Goal: Navigation & Orientation: Find specific page/section

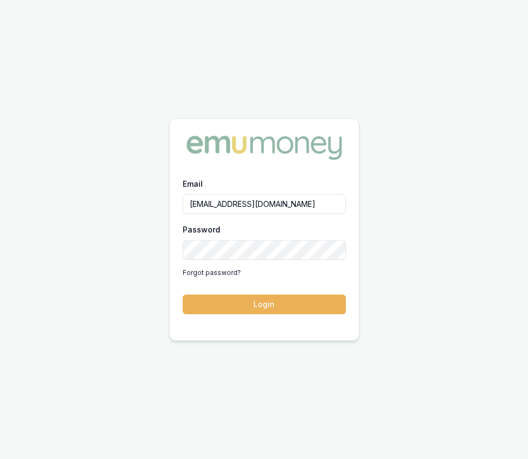
click at [267, 310] on button "Login" at bounding box center [264, 304] width 163 height 20
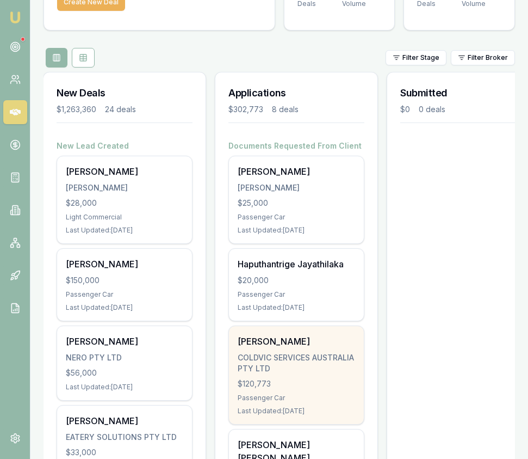
scroll to position [91, 0]
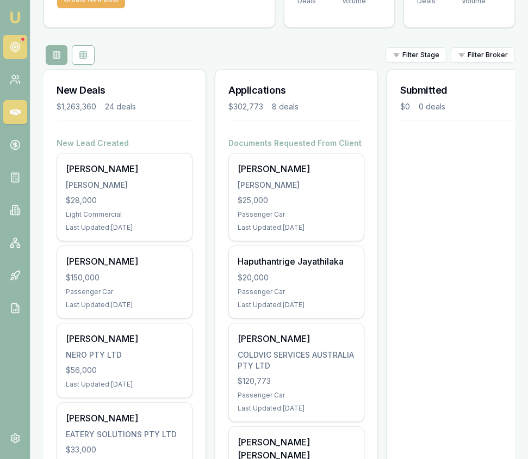
click at [19, 53] on link at bounding box center [15, 47] width 24 height 24
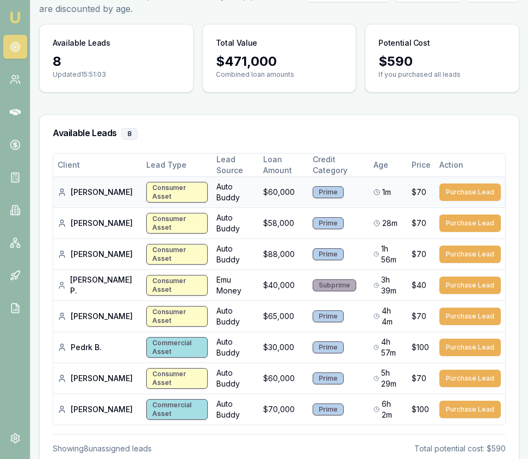
scroll to position [78, 0]
